Goal: Task Accomplishment & Management: Manage account settings

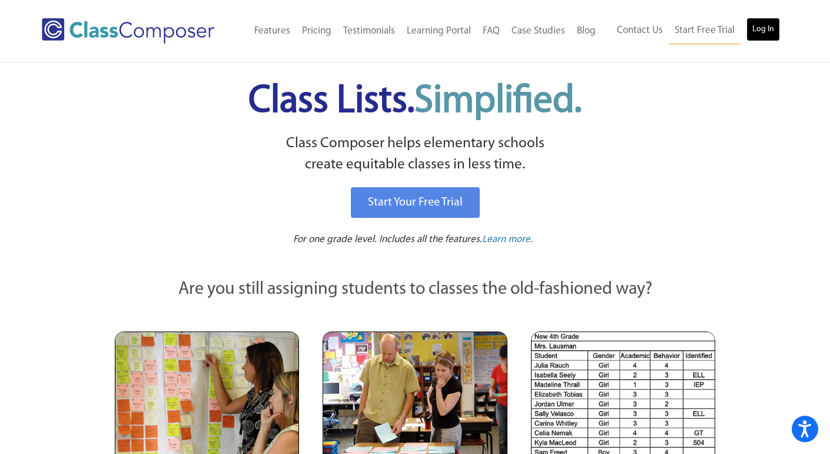
click at [753, 29] on link "Log In" at bounding box center [764, 30] width 34 height 24
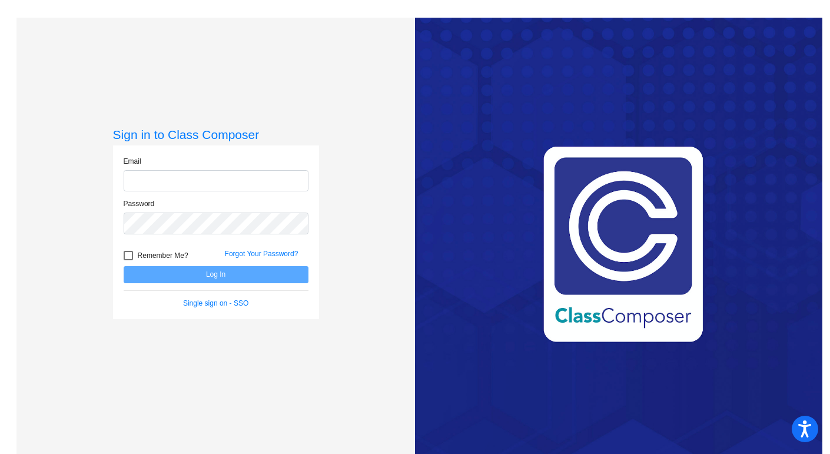
click at [248, 274] on form "Email Password Remember Me? Forgot Your Password? Log In Single sign on - SSO" at bounding box center [216, 232] width 185 height 152
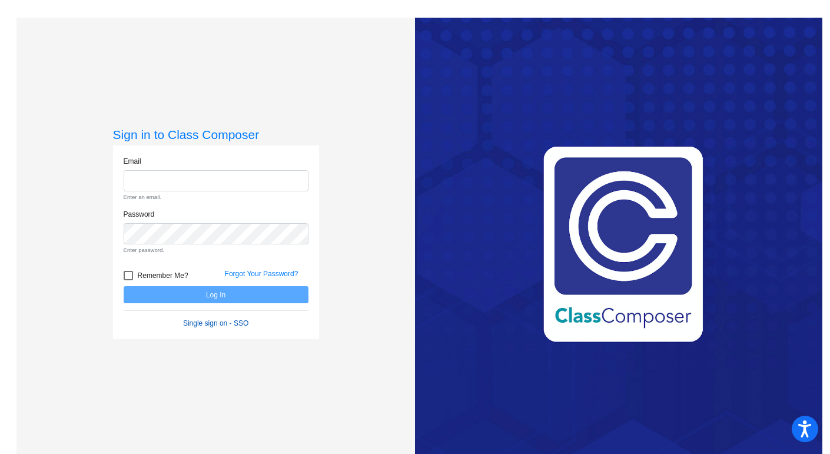
click at [193, 321] on link "Single sign on - SSO" at bounding box center [215, 323] width 65 height 8
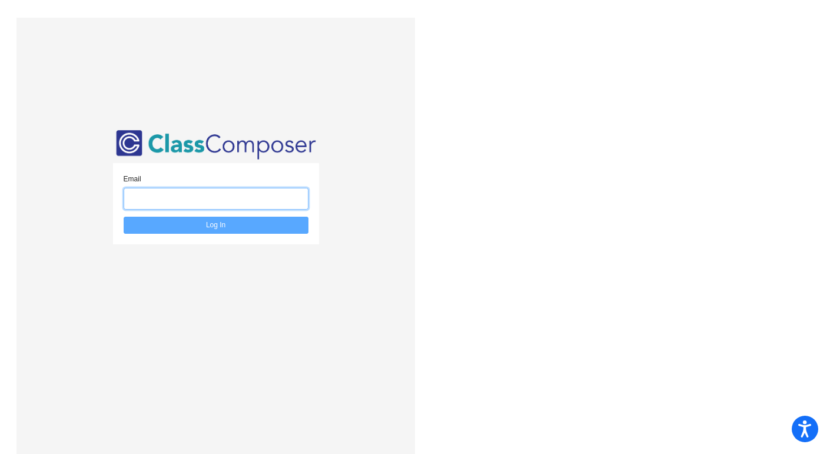
click at [212, 207] on input "email" at bounding box center [216, 199] width 185 height 22
type input "mbornhorst@bethlehemschools.org"
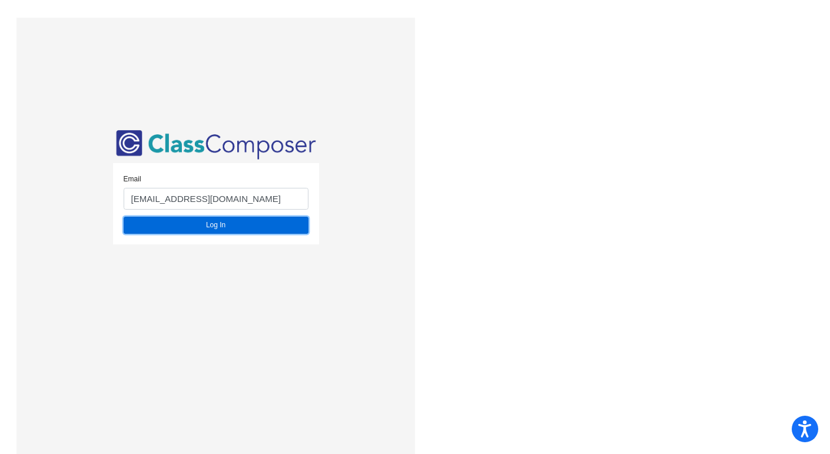
click at [220, 227] on button "Log In" at bounding box center [216, 225] width 185 height 17
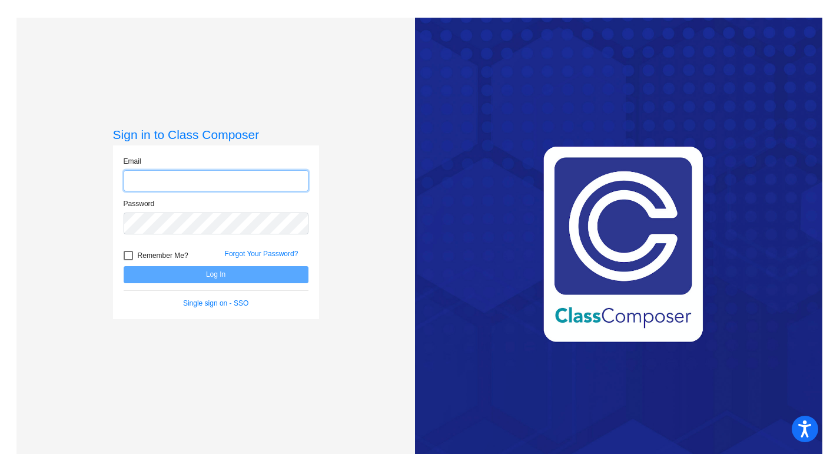
click at [163, 178] on input "email" at bounding box center [216, 181] width 185 height 22
type input "mbornhorst@bethlehemschools.org"
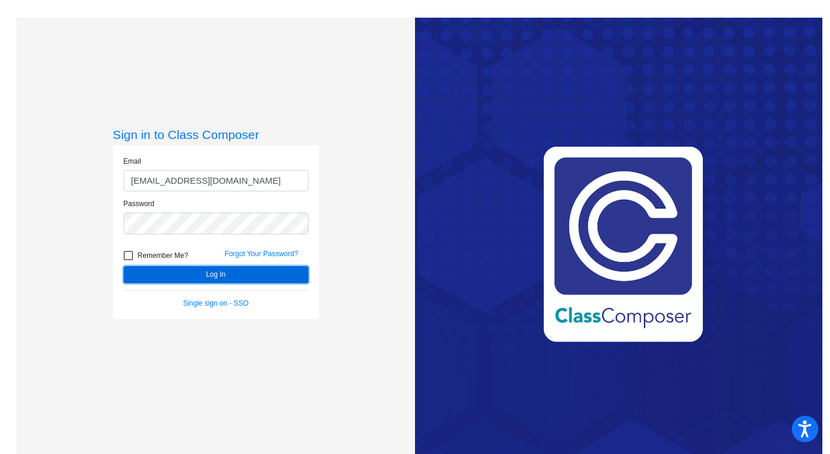
click at [221, 272] on button "Log In" at bounding box center [216, 274] width 185 height 17
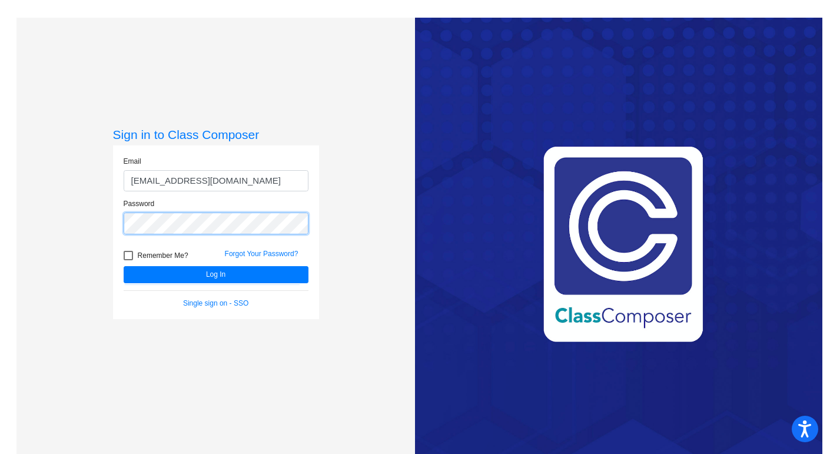
click at [0, 187] on mat-sidenav-content "Sign in to Class Composer Email mbornhorst@bethlehemschools.org Password Rememb…" at bounding box center [415, 227] width 830 height 454
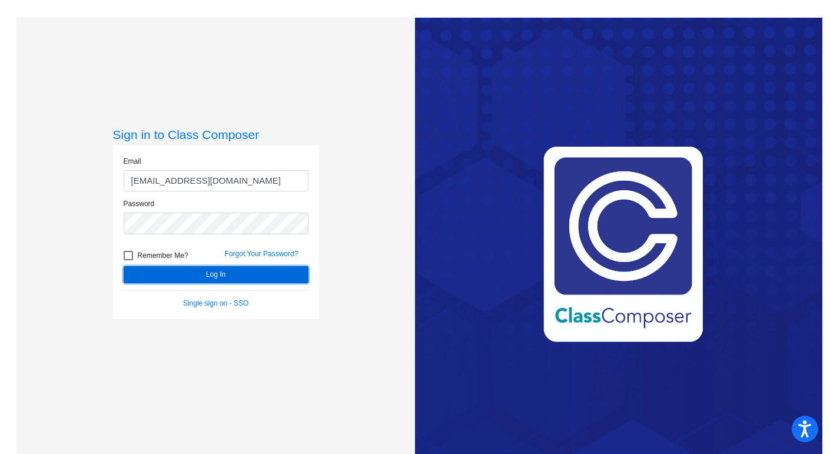
click at [186, 270] on button "Log In" at bounding box center [216, 274] width 185 height 17
click at [237, 271] on button "Log In" at bounding box center [216, 274] width 185 height 17
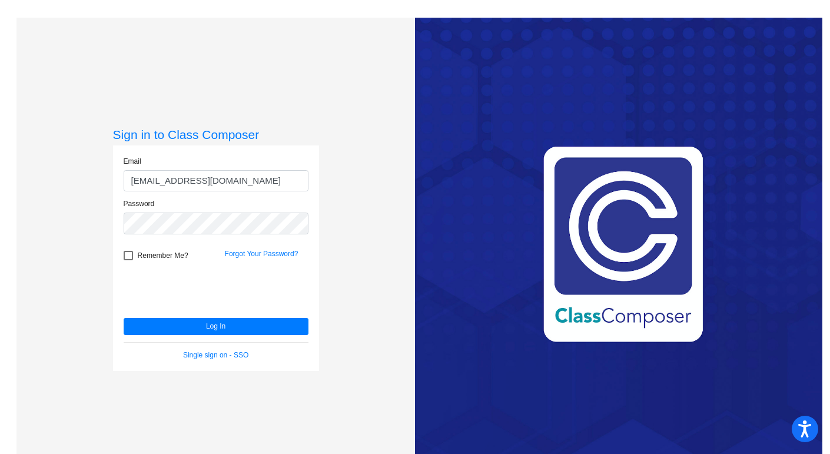
click at [128, 256] on div at bounding box center [128, 255] width 9 height 9
click at [128, 260] on input "Remember Me?" at bounding box center [128, 260] width 1 height 1
click at [128, 256] on div at bounding box center [128, 255] width 9 height 9
click at [128, 260] on input "Remember Me?" at bounding box center [128, 260] width 1 height 1
checkbox input "false"
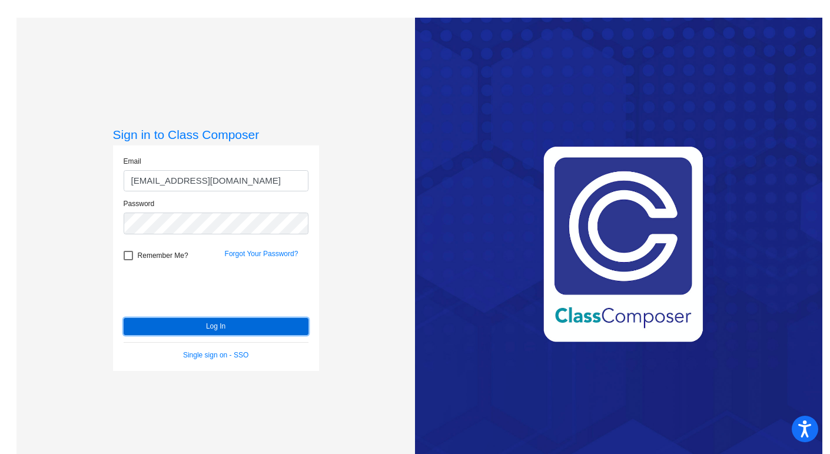
click at [201, 326] on button "Log In" at bounding box center [216, 326] width 185 height 17
